Goal: Transaction & Acquisition: Purchase product/service

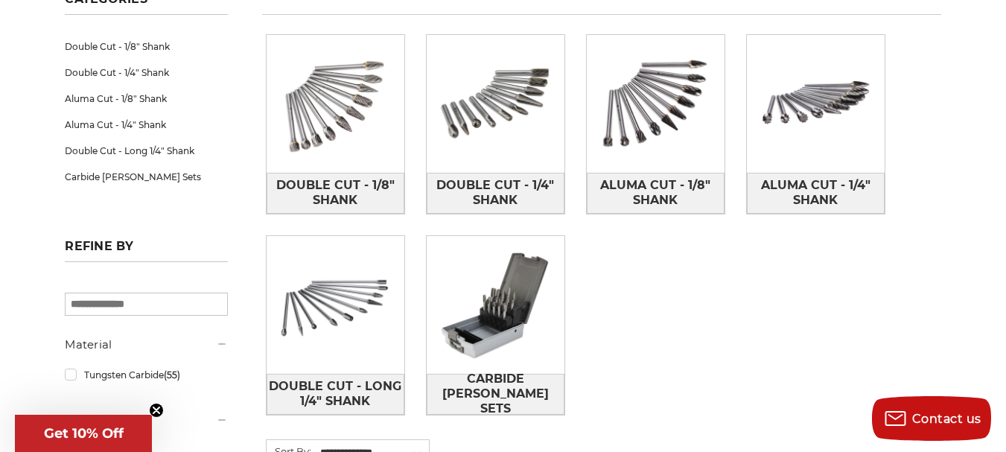
scroll to position [223, 0]
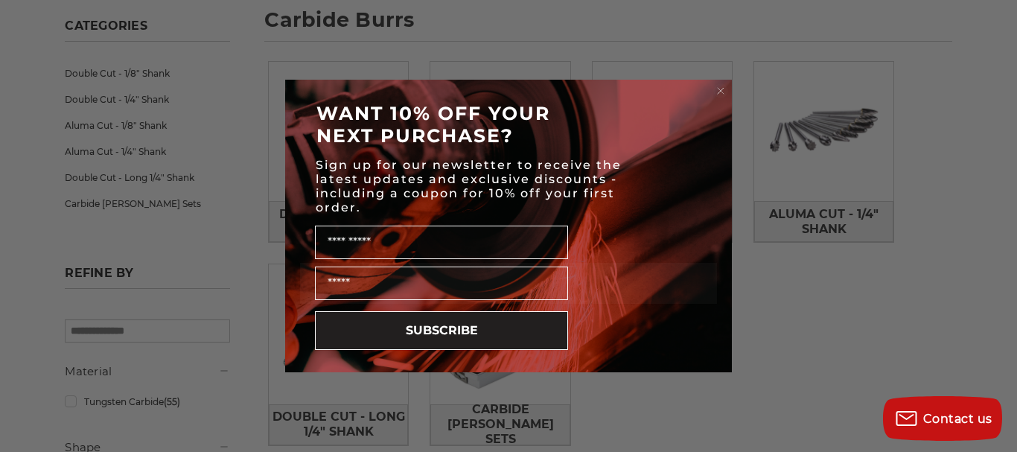
click at [724, 89] on circle "Close dialog" at bounding box center [721, 91] width 14 height 14
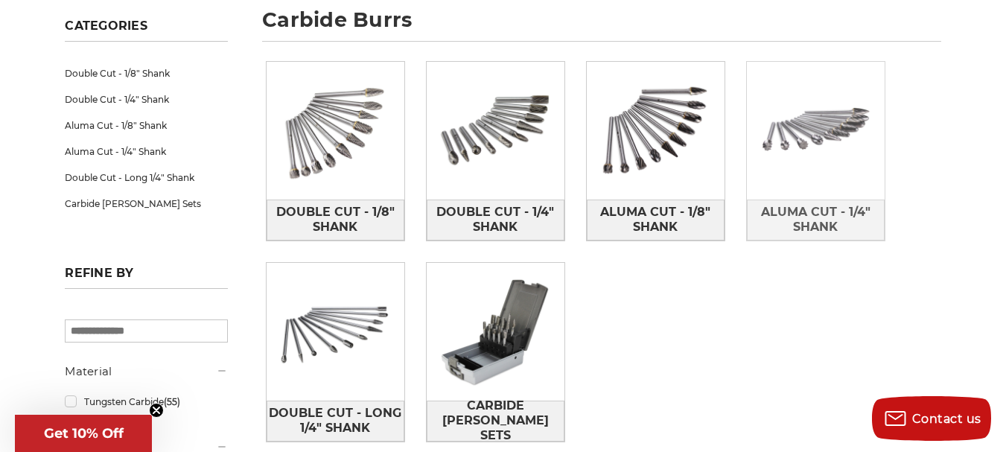
click at [785, 135] on img at bounding box center [816, 131] width 138 height 138
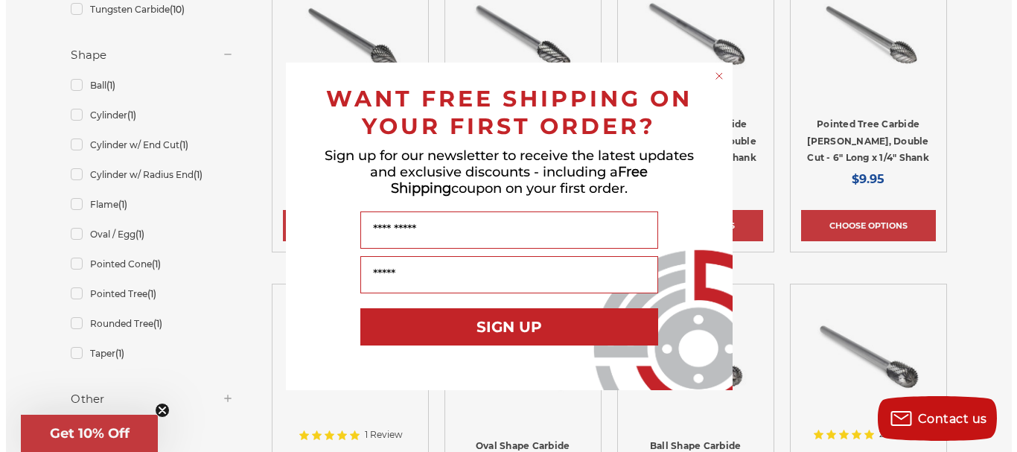
scroll to position [447, 0]
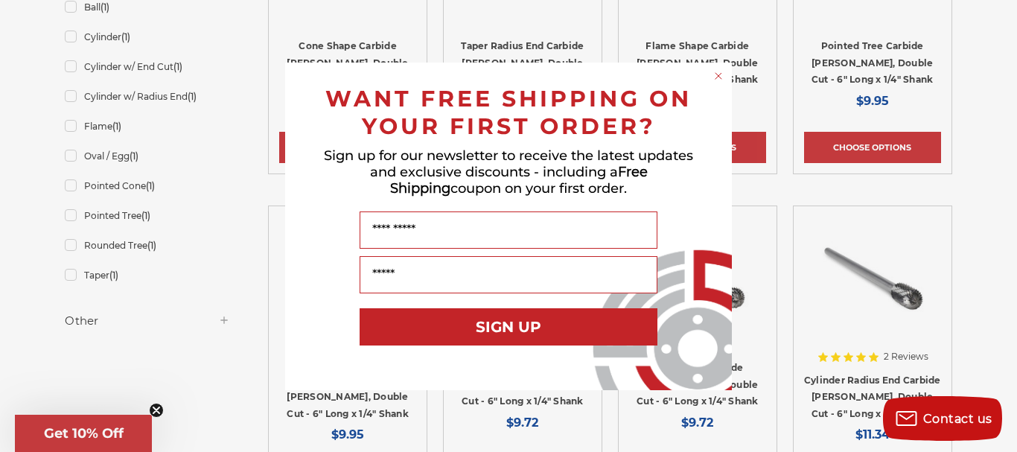
click at [986, 249] on div "Close dialog WANT FREE SHIPPING ON YOUR FIRST ORDER? Sign up for our newsletter…" at bounding box center [508, 226] width 1017 height 452
click at [717, 74] on icon "Close dialog" at bounding box center [718, 76] width 6 height 6
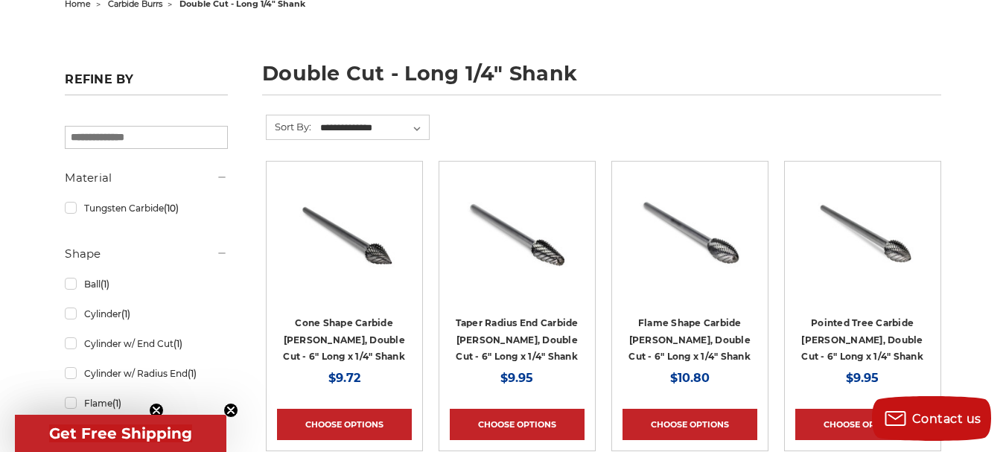
scroll to position [149, 0]
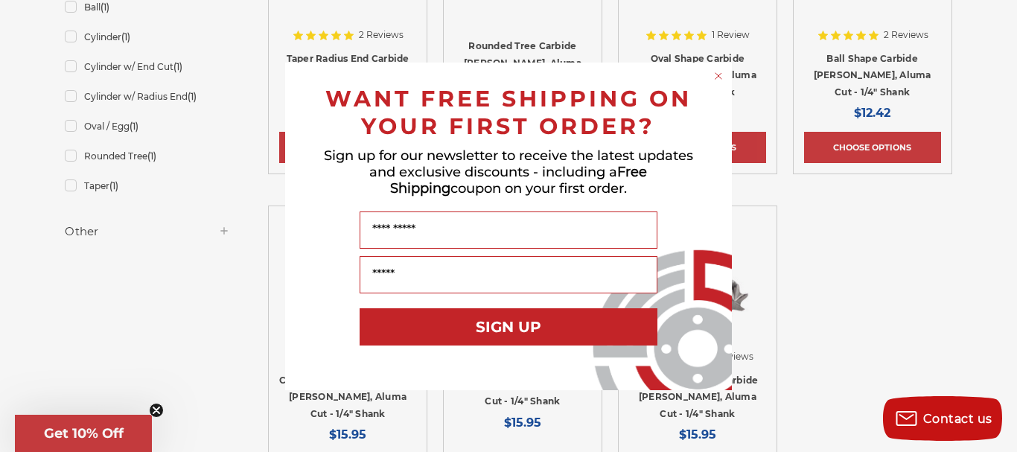
click at [822, 253] on div "Close dialog WANT FREE SHIPPING ON YOUR FIRST ORDER? Sign up for our newsletter…" at bounding box center [508, 226] width 1017 height 452
click at [719, 80] on circle "Close dialog" at bounding box center [719, 75] width 14 height 14
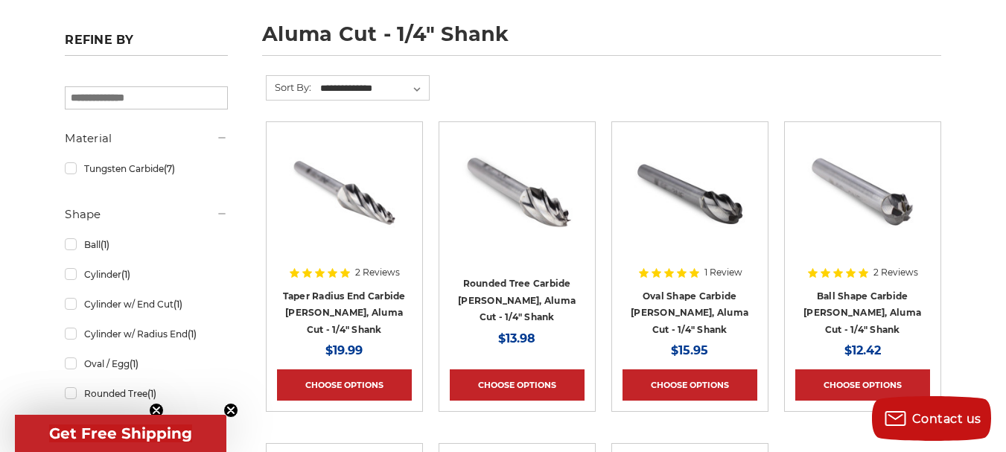
scroll to position [149, 0]
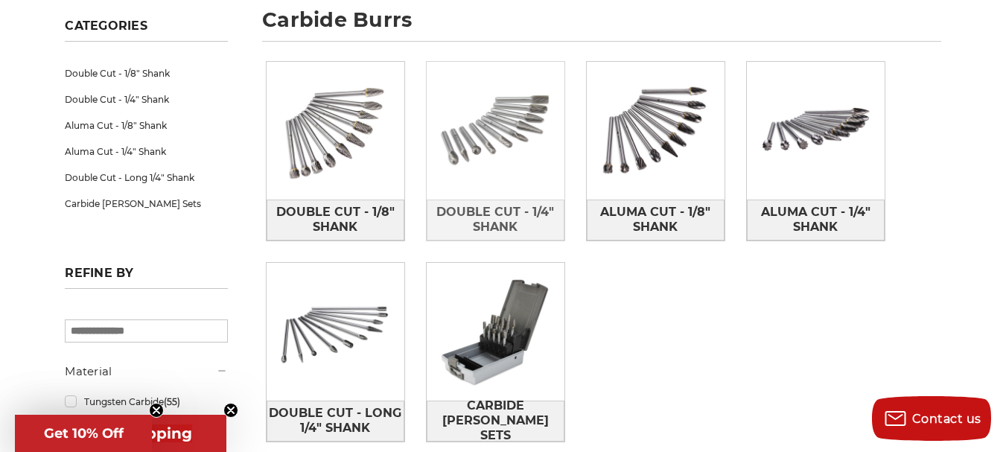
click at [514, 135] on img at bounding box center [495, 131] width 138 height 138
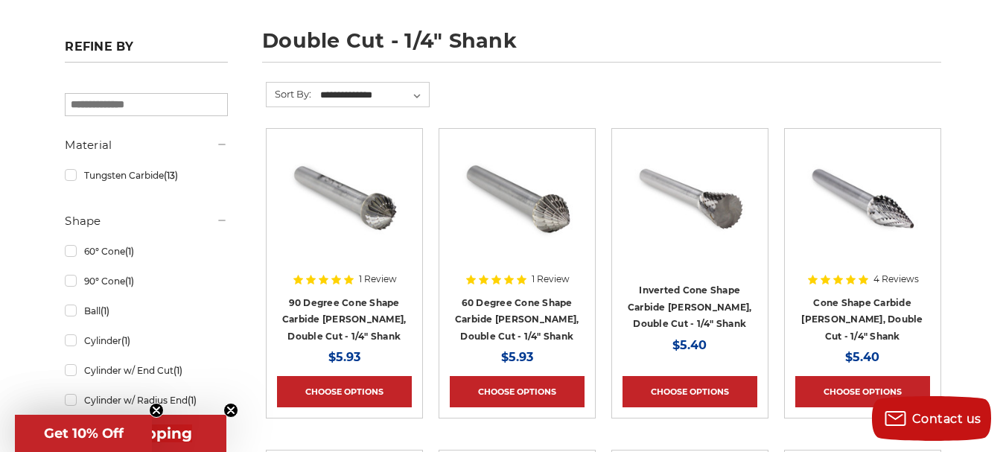
scroll to position [223, 0]
